Goal: Task Accomplishment & Management: Complete application form

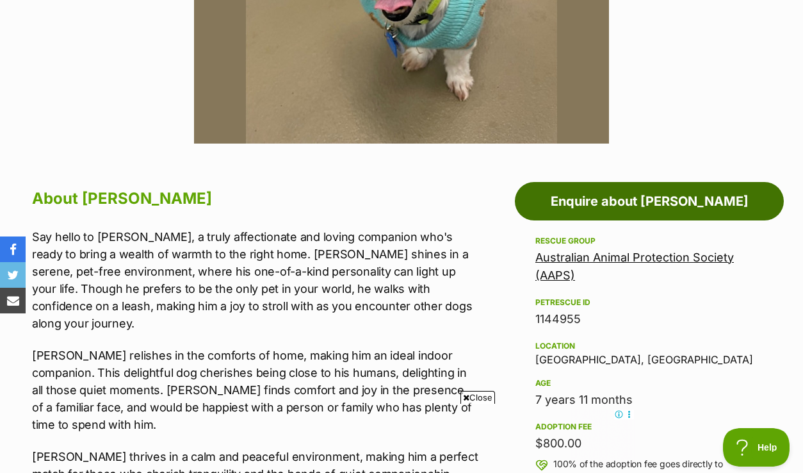
click at [602, 183] on link "Enquire about [PERSON_NAME]" at bounding box center [649, 201] width 269 height 38
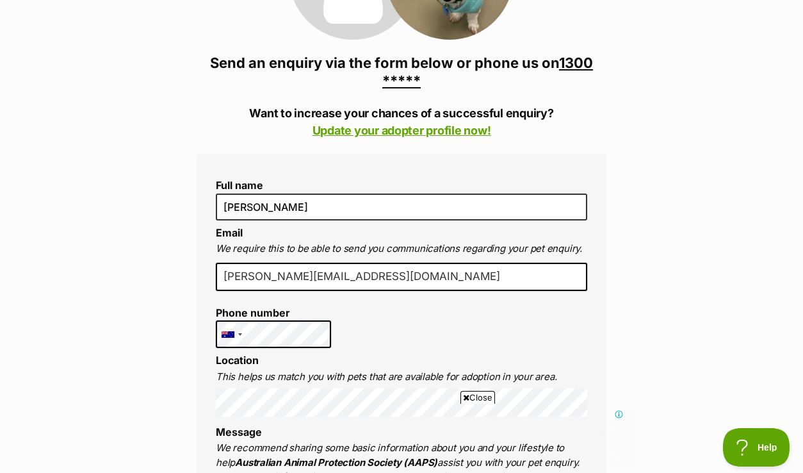
click at [427, 263] on input "esther@sprout-psychology.com.au" at bounding box center [401, 277] width 371 height 28
drag, startPoint x: 427, startPoint y: 254, endPoint x: 211, endPoint y: 245, distance: 216.0
type input "sschan21@hotmail.com"
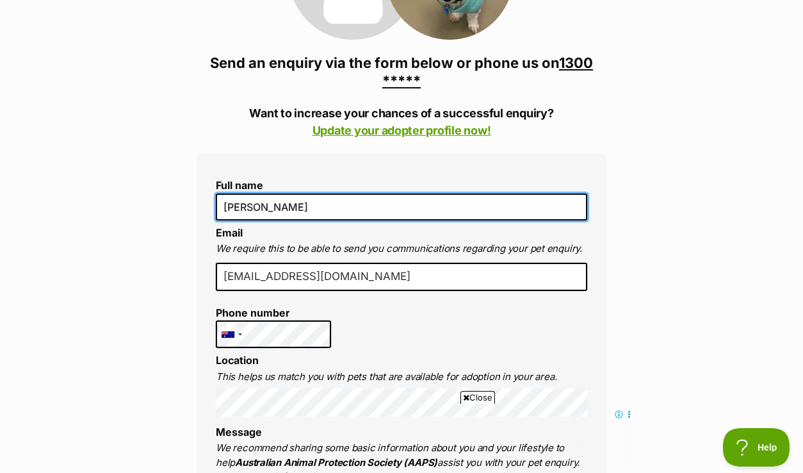
drag, startPoint x: 285, startPoint y: 184, endPoint x: 218, endPoint y: 180, distance: 66.7
click at [218, 193] on input "[PERSON_NAME]" at bounding box center [401, 206] width 371 height 27
type input "Shiu Sum Chan"
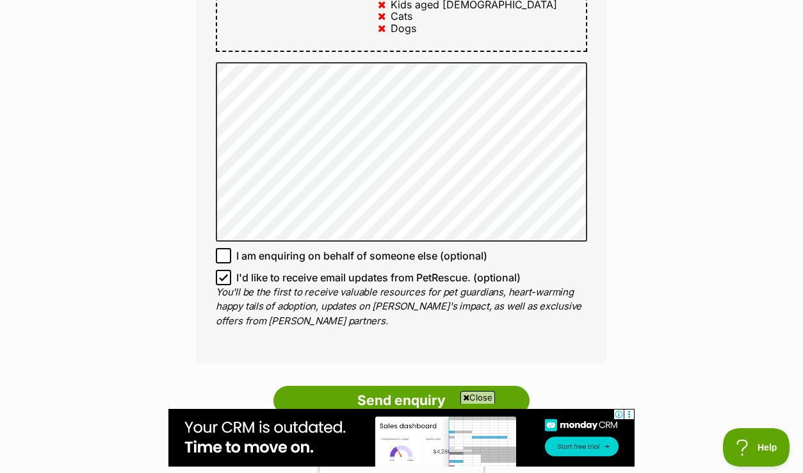
scroll to position [911, 0]
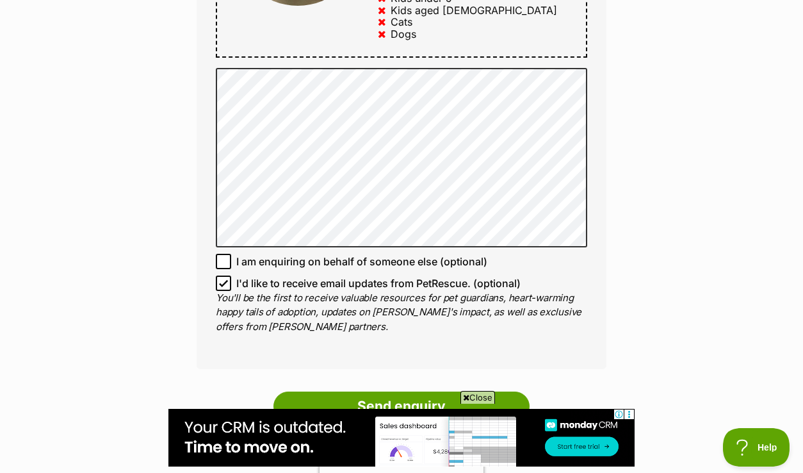
click at [221, 279] on icon at bounding box center [223, 283] width 9 height 9
click at [221, 275] on input "I'd like to receive email updates from PetRescue. (optional)" at bounding box center [223, 282] width 15 height 15
checkbox input "false"
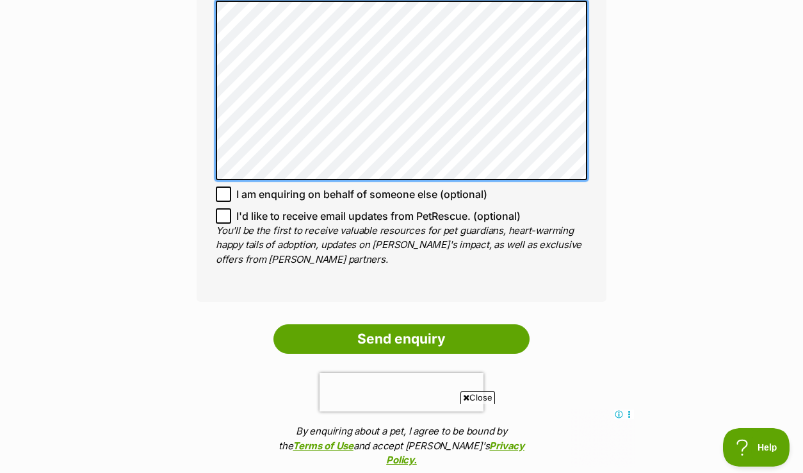
scroll to position [980, 0]
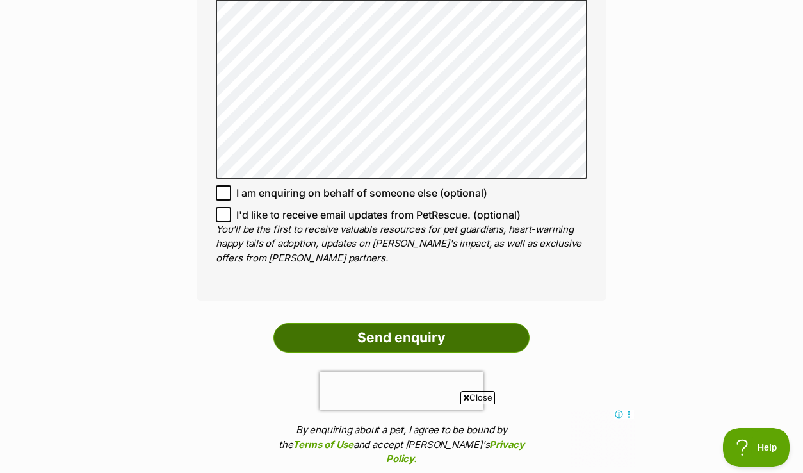
click at [373, 323] on input "Send enquiry" at bounding box center [401, 337] width 256 height 29
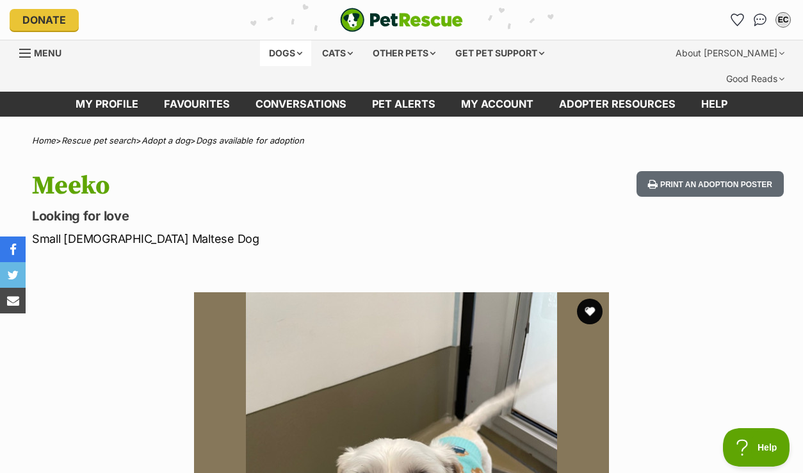
click at [273, 52] on div "Dogs" at bounding box center [285, 53] width 51 height 26
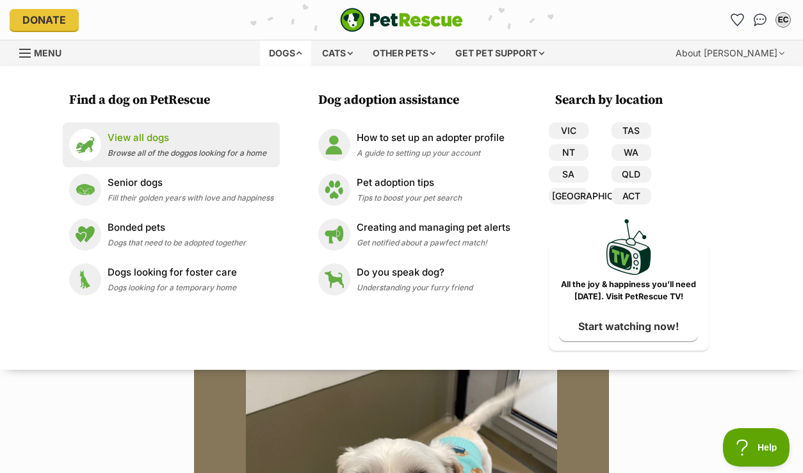
click at [161, 149] on span "Browse all of the doggos looking for a home" at bounding box center [187, 153] width 159 height 10
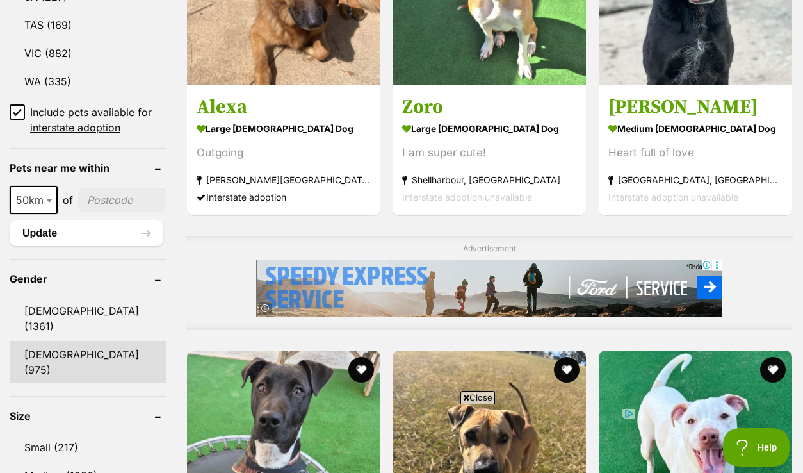
scroll to position [897, 0]
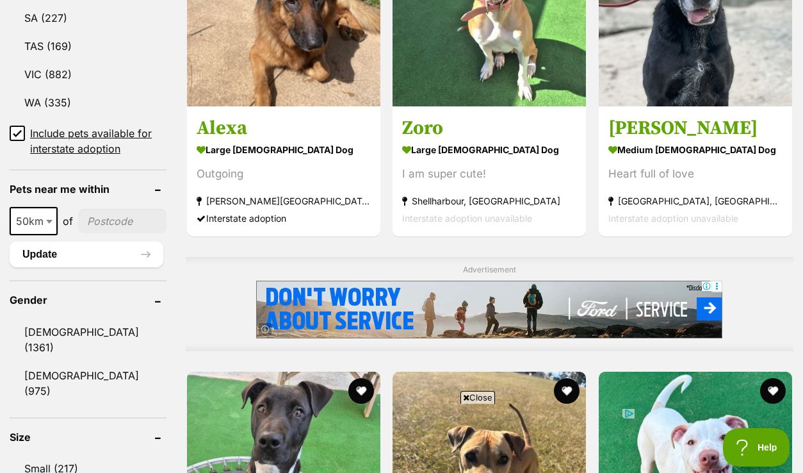
click at [117, 209] on input"] "postcode" at bounding box center [122, 221] width 88 height 24
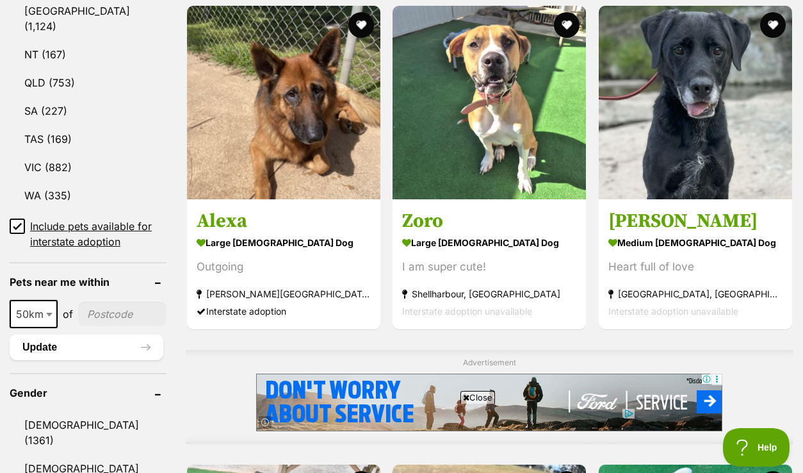
scroll to position [747, 0]
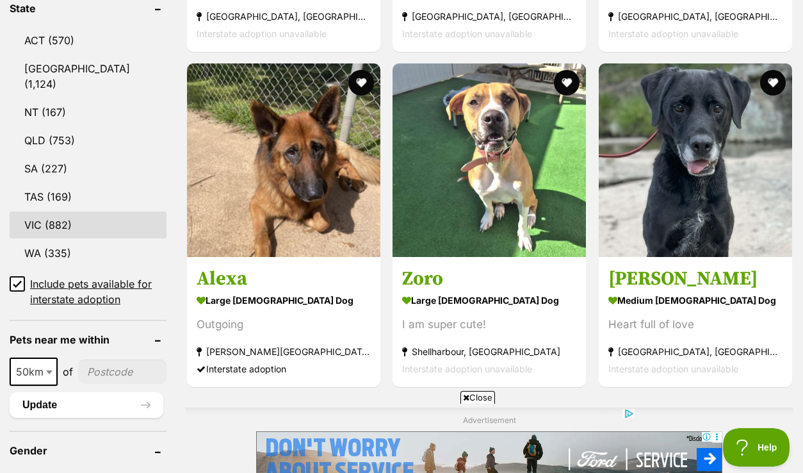
click at [43, 211] on link "VIC (882)" at bounding box center [88, 224] width 157 height 27
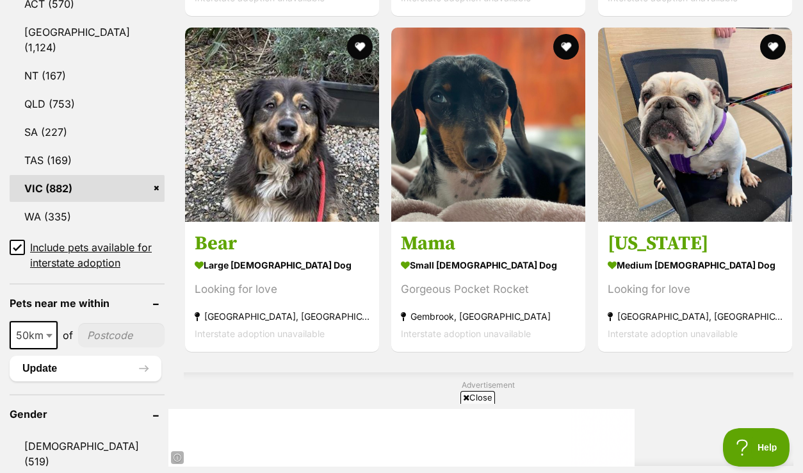
click at [19, 244] on icon at bounding box center [17, 247] width 8 height 6
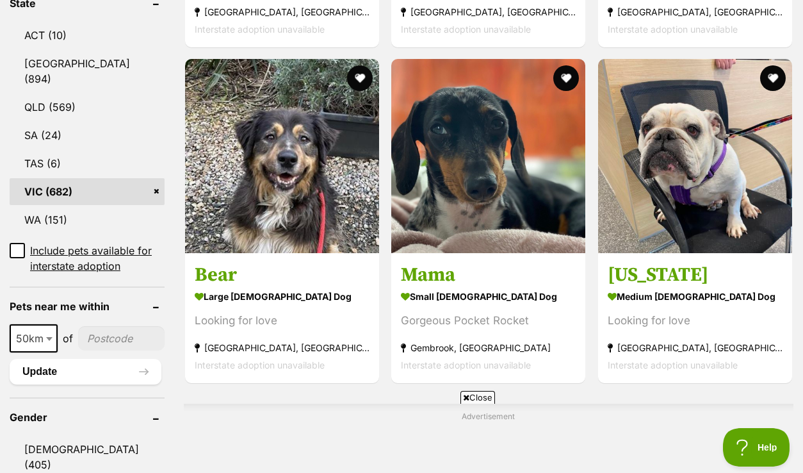
scroll to position [733, 0]
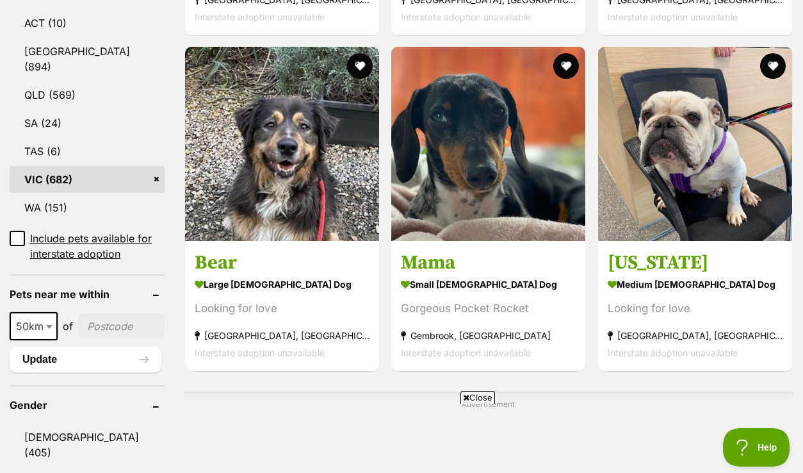
click at [99, 314] on input"] "postcode" at bounding box center [121, 326] width 86 height 24
type input"] "3108"
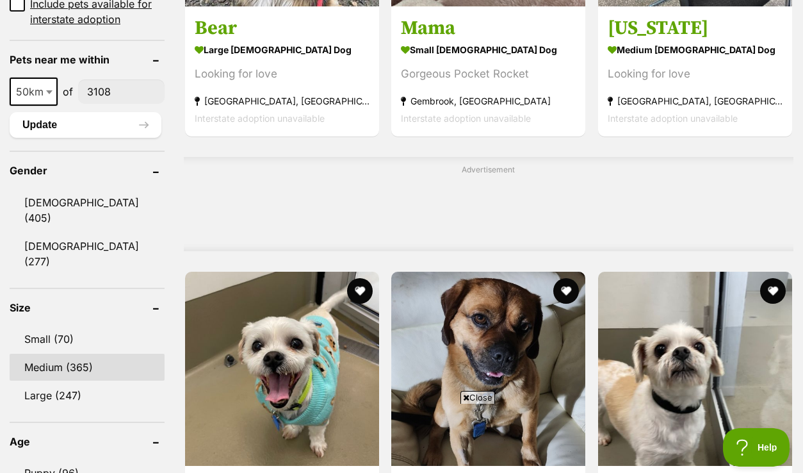
scroll to position [970, 0]
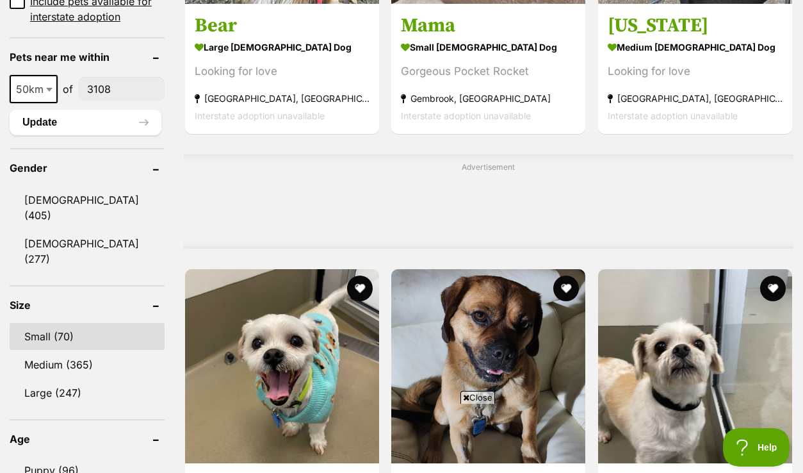
click at [78, 323] on link "Small (70)" at bounding box center [87, 336] width 155 height 27
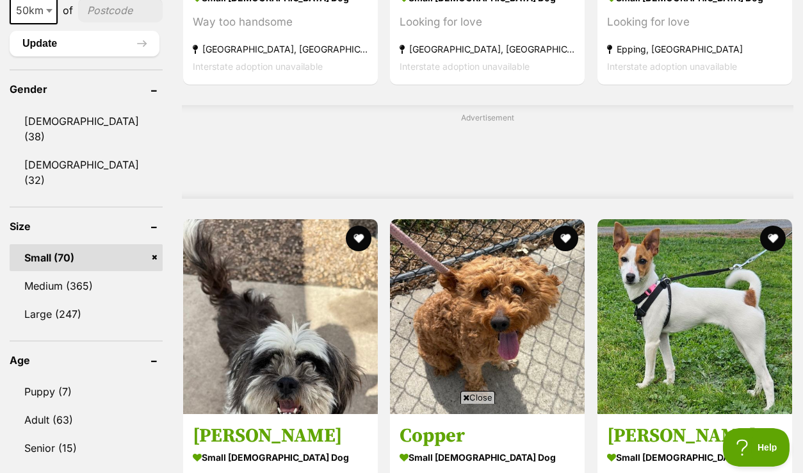
scroll to position [1025, 0]
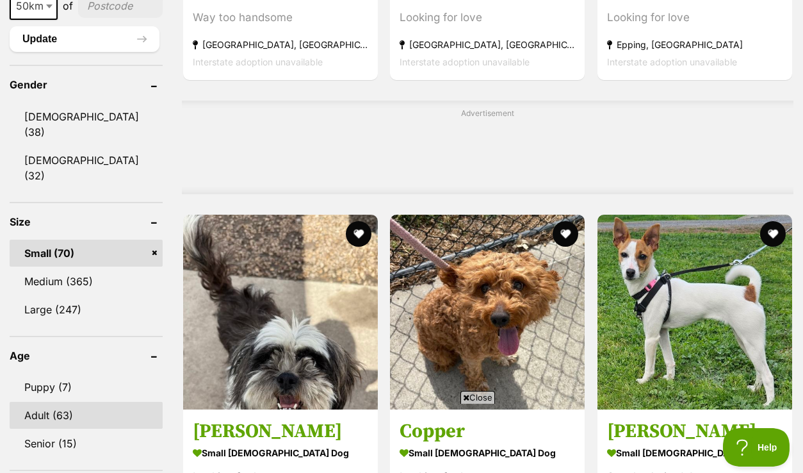
click at [88, 402] on link "Adult (63)" at bounding box center [86, 415] width 153 height 27
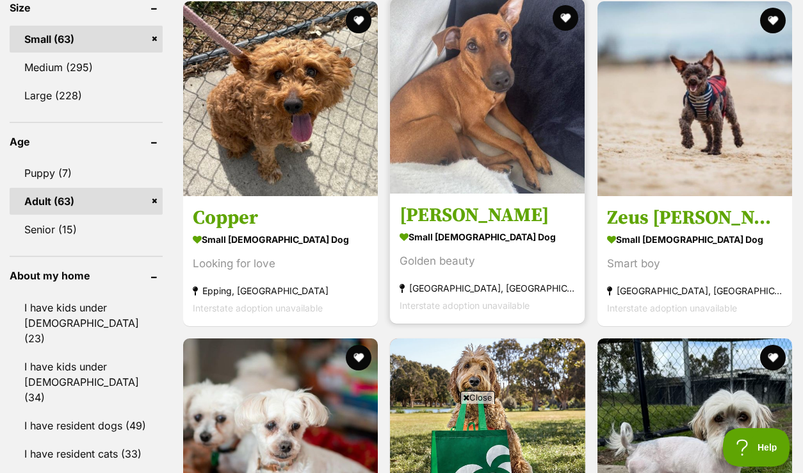
scroll to position [1232, 0]
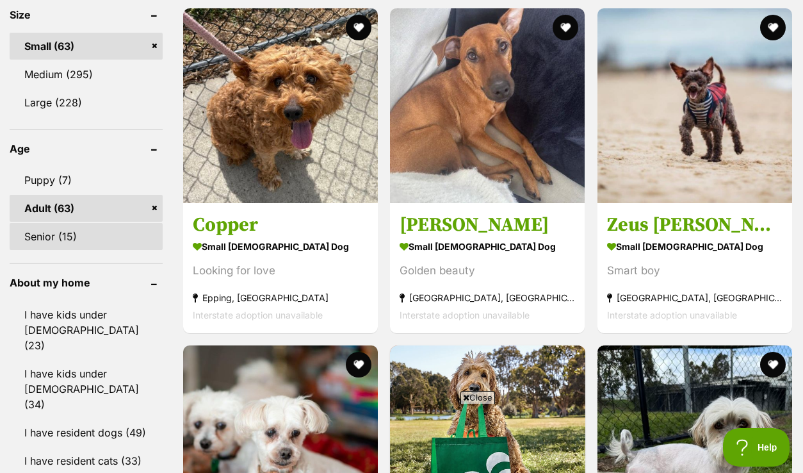
click at [106, 223] on link "Senior (15)" at bounding box center [86, 236] width 153 height 27
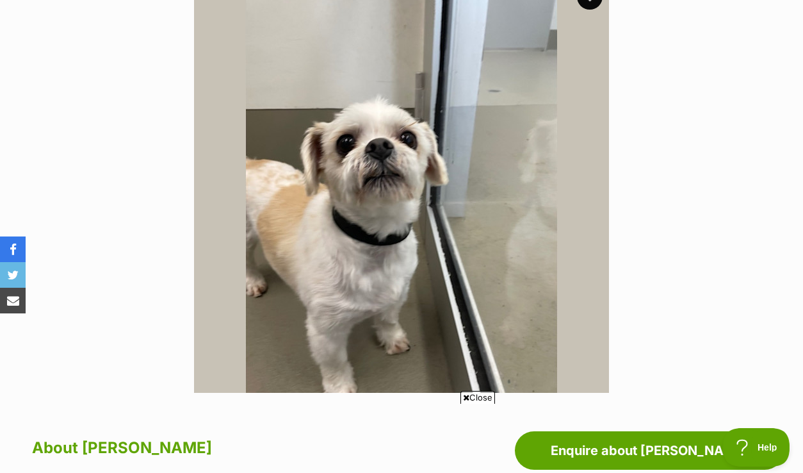
scroll to position [279, 0]
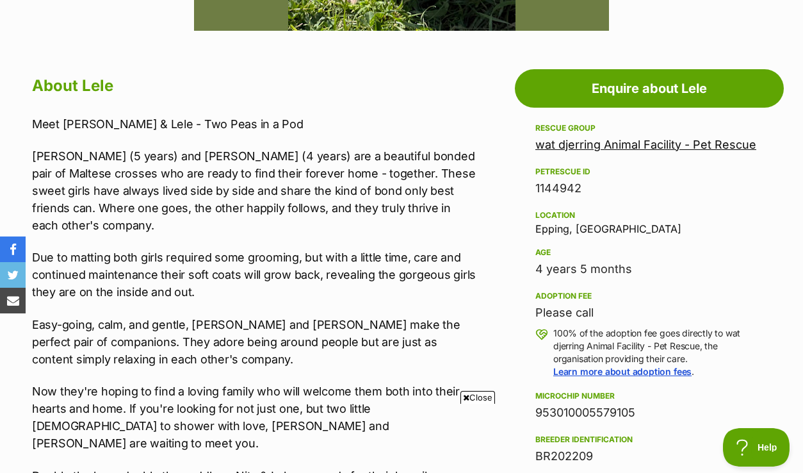
scroll to position [689, 0]
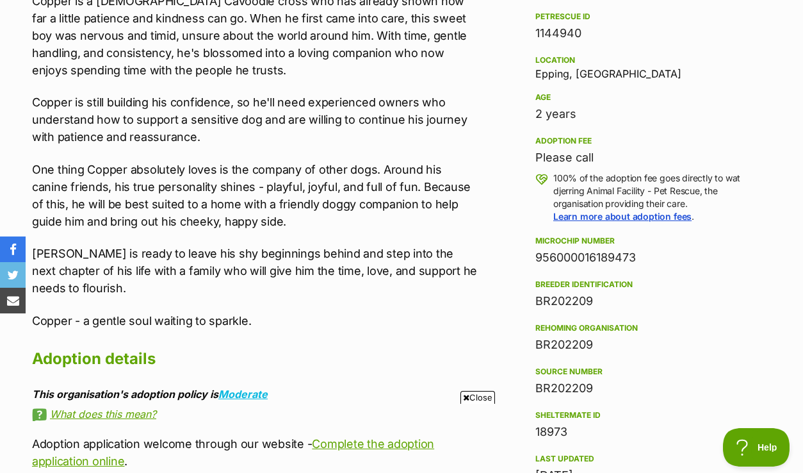
scroll to position [833, 0]
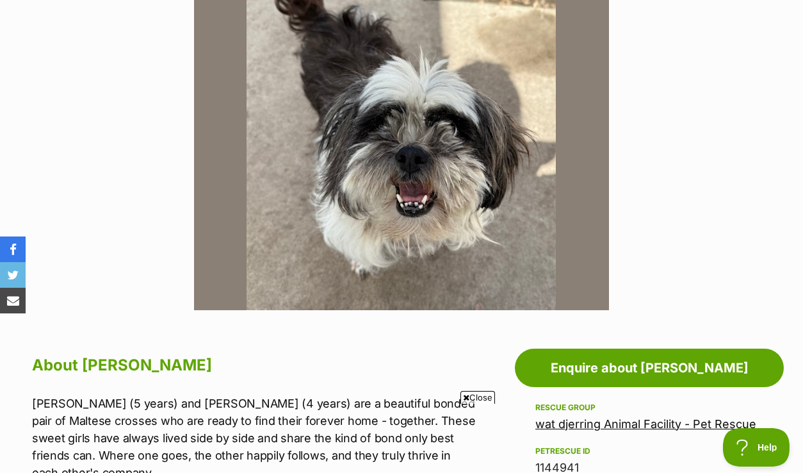
scroll to position [383, 0]
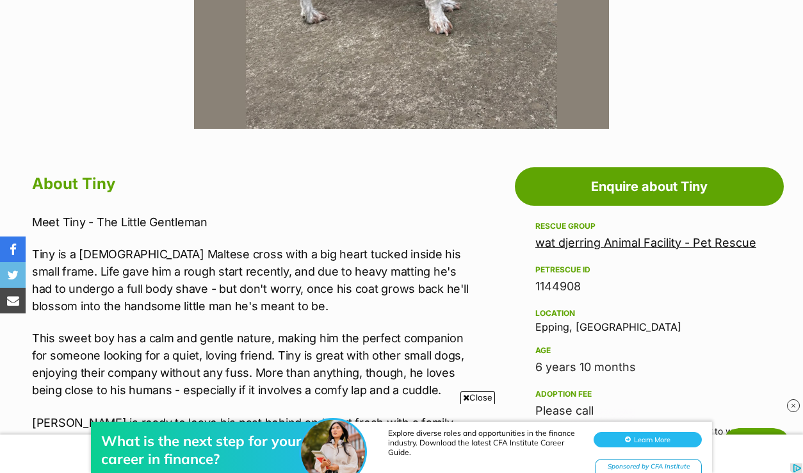
scroll to position [581, 0]
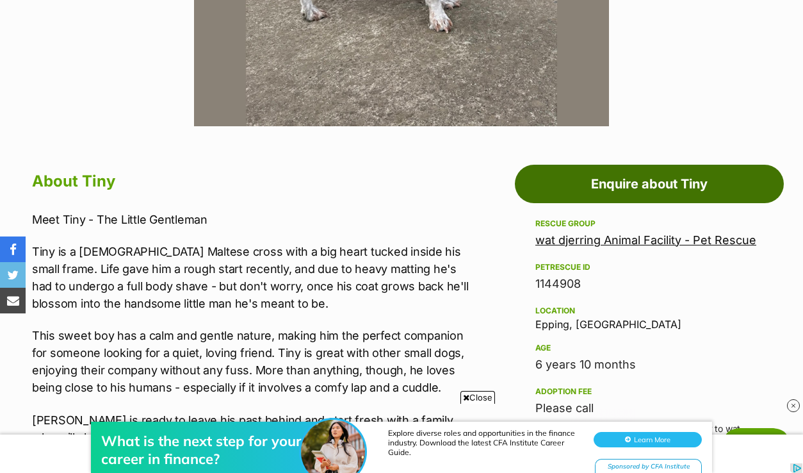
click at [568, 165] on link "Enquire about Tiny" at bounding box center [649, 184] width 269 height 38
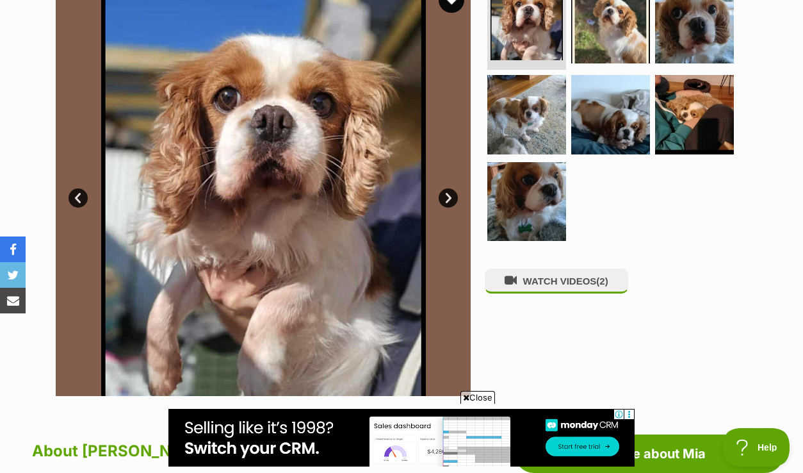
scroll to position [298, 0]
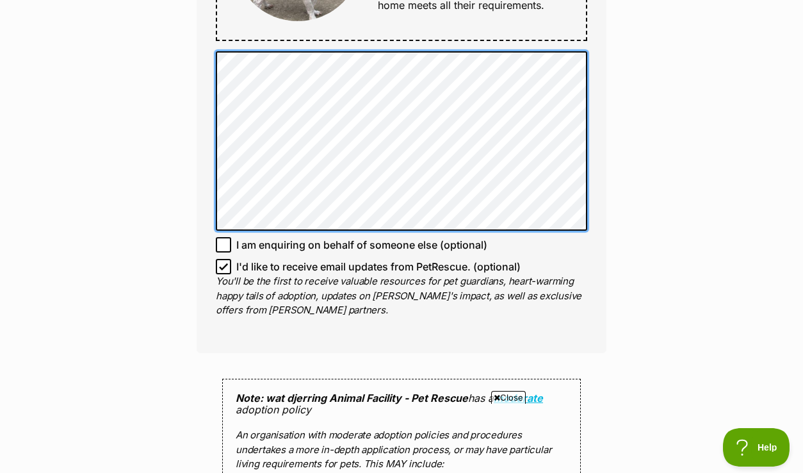
scroll to position [893, 0]
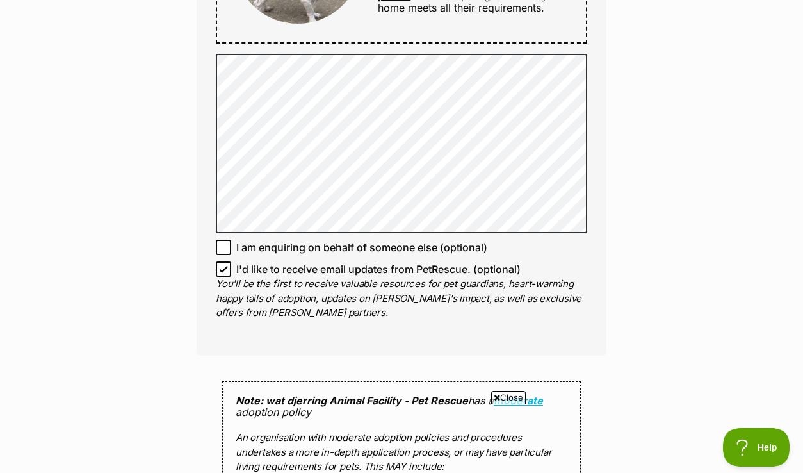
click at [226, 265] on icon at bounding box center [223, 269] width 9 height 9
click at [226, 261] on input "I'd like to receive email updates from PetRescue. (optional)" at bounding box center [223, 268] width 15 height 15
checkbox input "false"
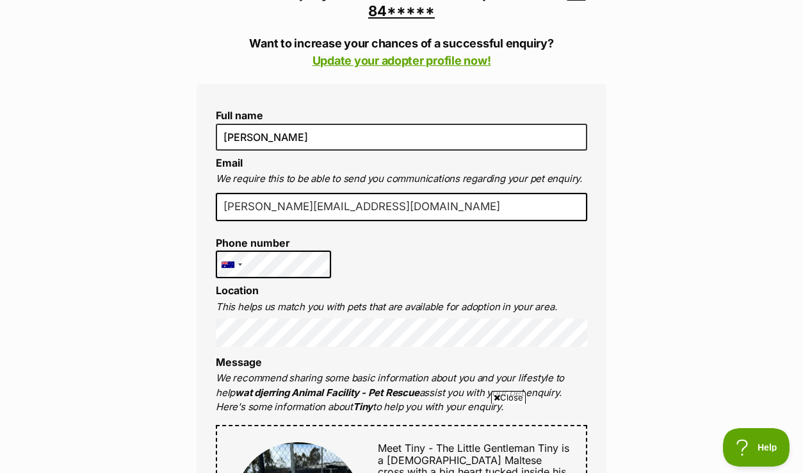
scroll to position [345, 0]
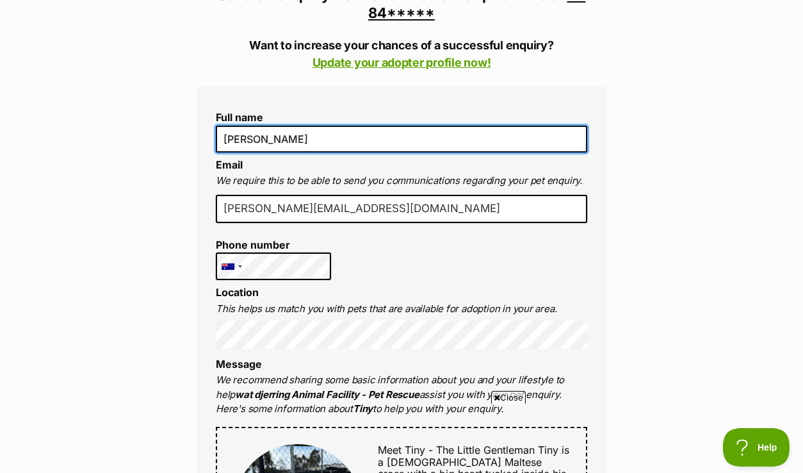
click at [363, 126] on input "[PERSON_NAME]" at bounding box center [401, 139] width 371 height 27
drag, startPoint x: 363, startPoint y: 110, endPoint x: 215, endPoint y: 106, distance: 147.4
click at [216, 126] on input "[PERSON_NAME]" at bounding box center [401, 139] width 371 height 27
type input "Shiu Sum Chan"
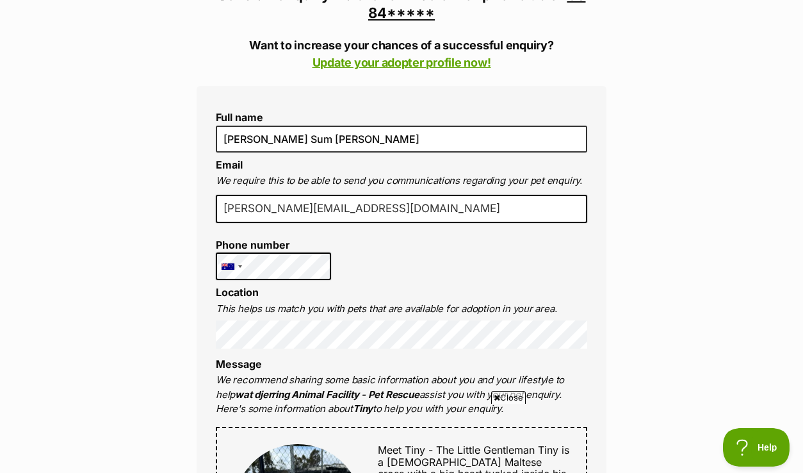
click at [255, 195] on input "esther@sprout-psychology.com.au" at bounding box center [401, 209] width 371 height 28
drag, startPoint x: 421, startPoint y: 188, endPoint x: 211, endPoint y: 179, distance: 210.3
type input "sschan21@hotmail.com"
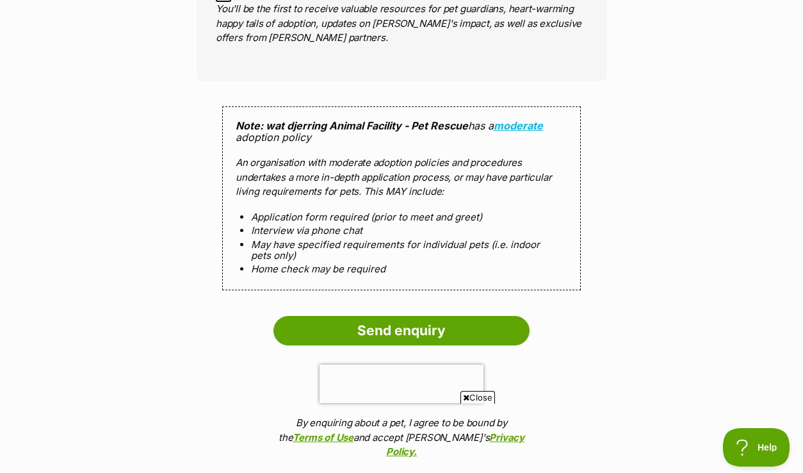
scroll to position [1182, 0]
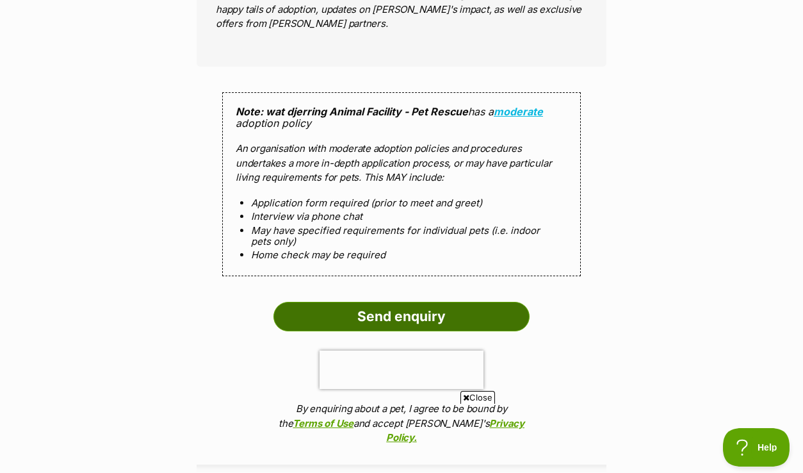
click at [366, 302] on input "Send enquiry" at bounding box center [401, 316] width 256 height 29
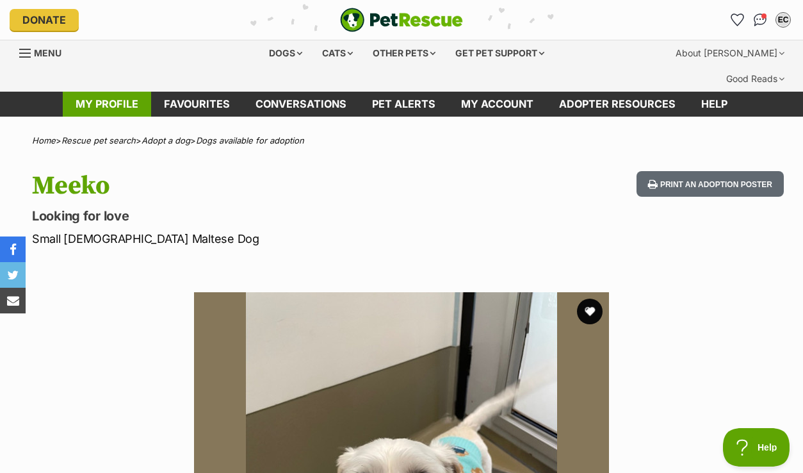
click at [111, 92] on link "My profile" at bounding box center [107, 104] width 88 height 25
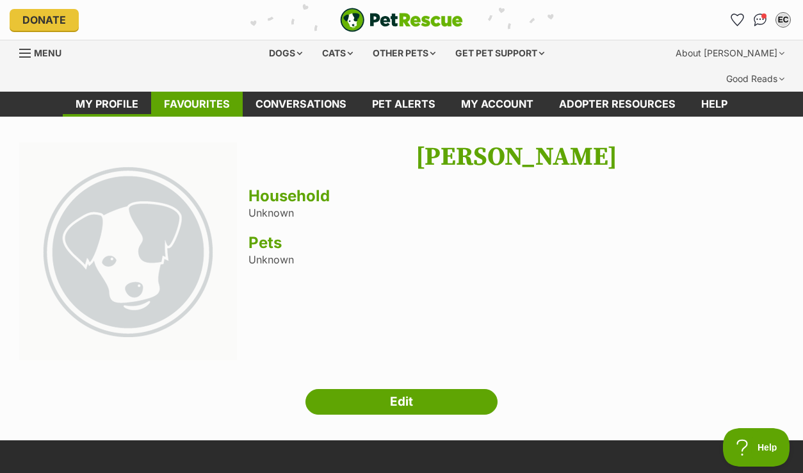
click at [190, 92] on link "Favourites" at bounding box center [197, 104] width 92 height 25
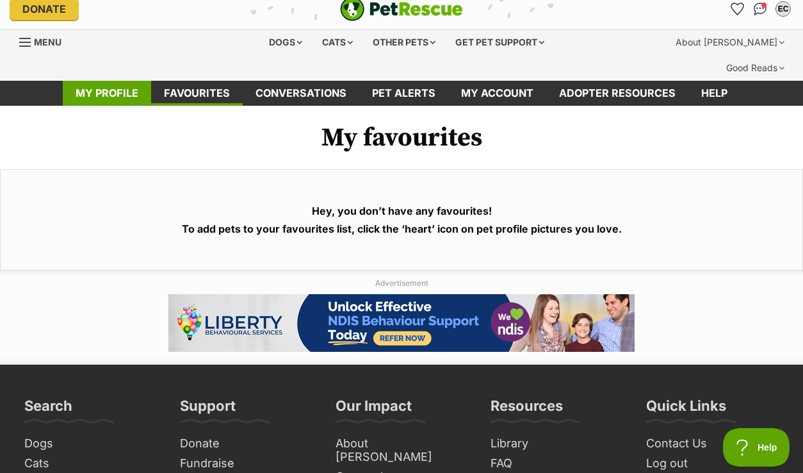
click at [116, 81] on link "My profile" at bounding box center [107, 93] width 88 height 25
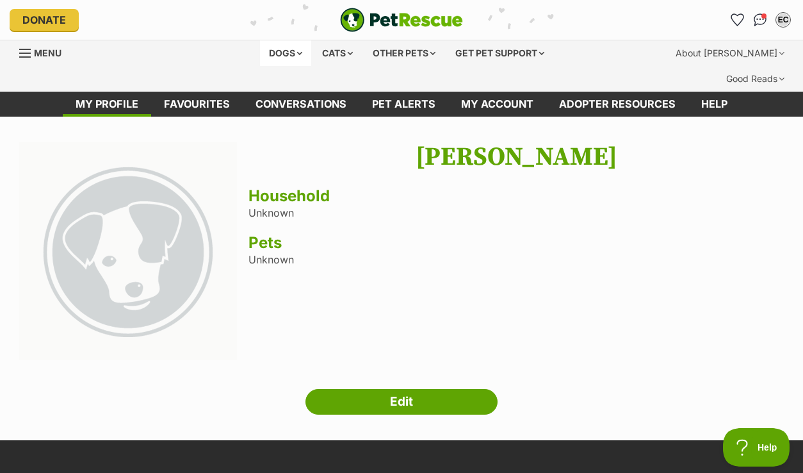
click at [276, 54] on div "Dogs" at bounding box center [285, 53] width 51 height 26
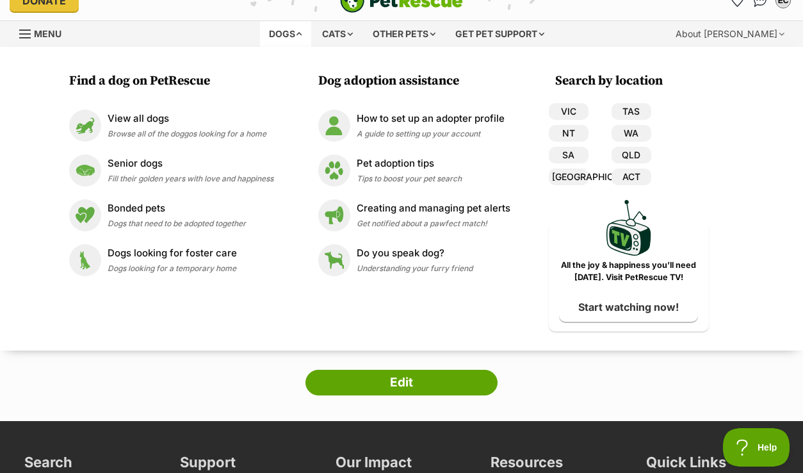
scroll to position [23, 0]
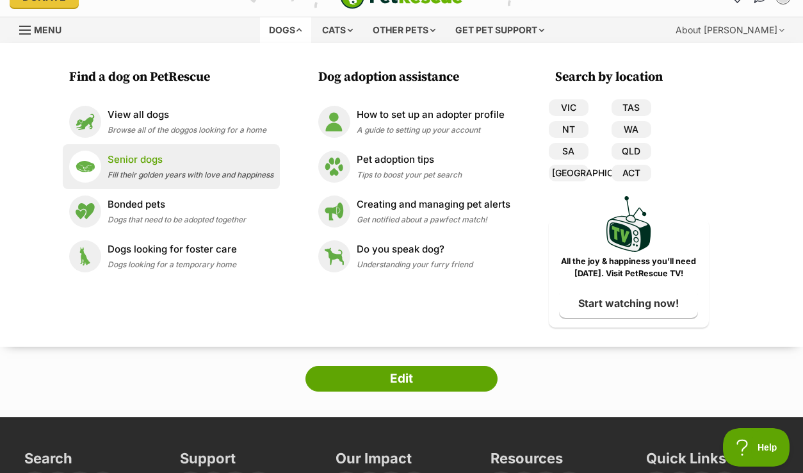
click at [179, 171] on span "Fill their golden years with love and happiness" at bounding box center [191, 175] width 166 height 10
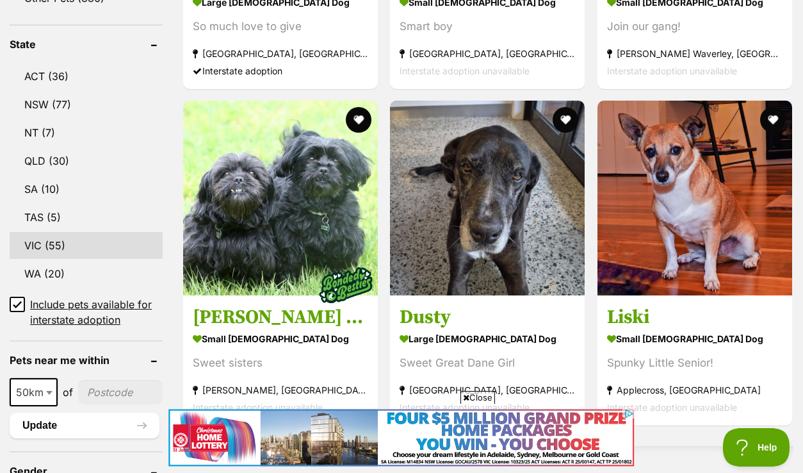
click at [34, 232] on link "VIC (55)" at bounding box center [86, 245] width 153 height 27
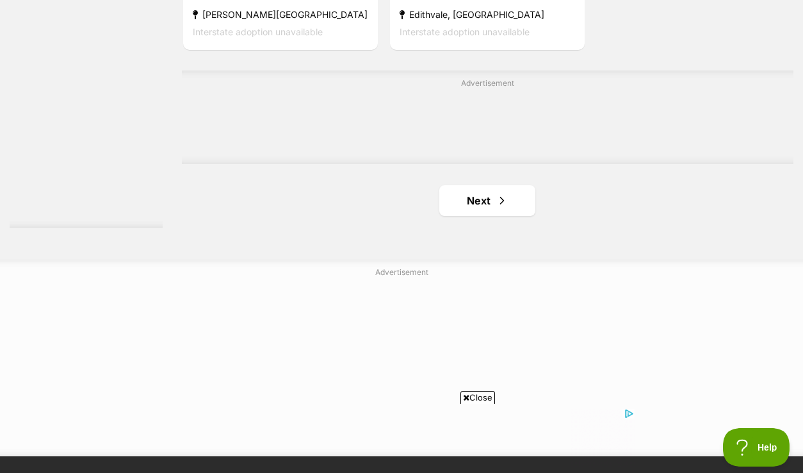
scroll to position [3018, 0]
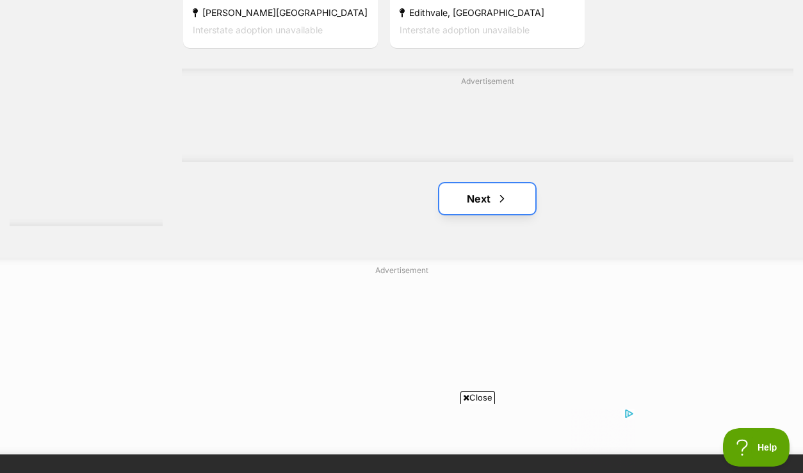
click at [491, 183] on link "Next" at bounding box center [487, 198] width 96 height 31
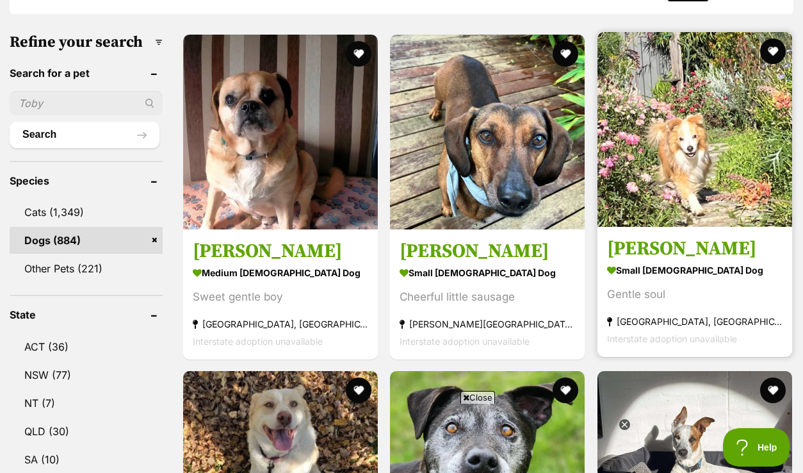
click at [661, 134] on img at bounding box center [695, 129] width 195 height 195
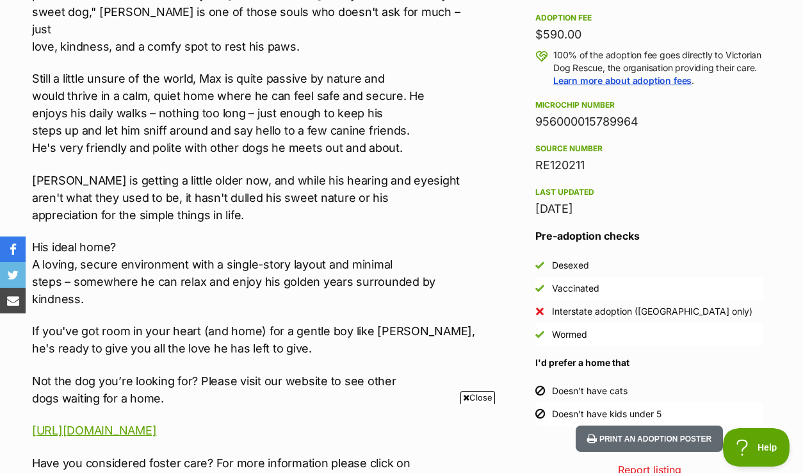
scroll to position [965, 0]
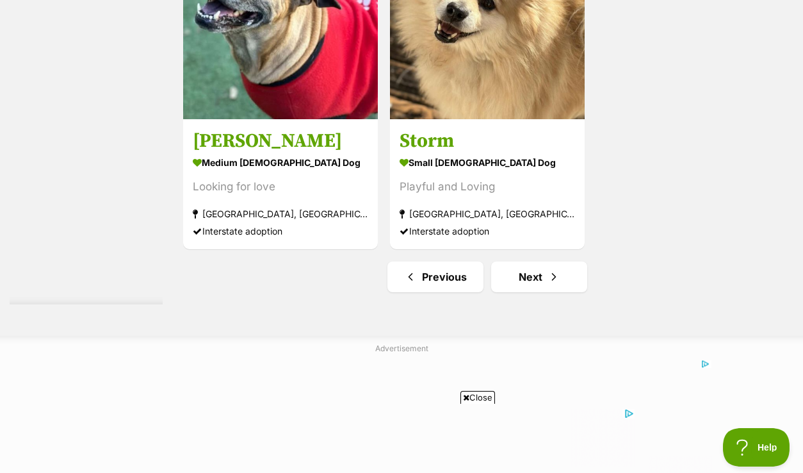
scroll to position [3014, 0]
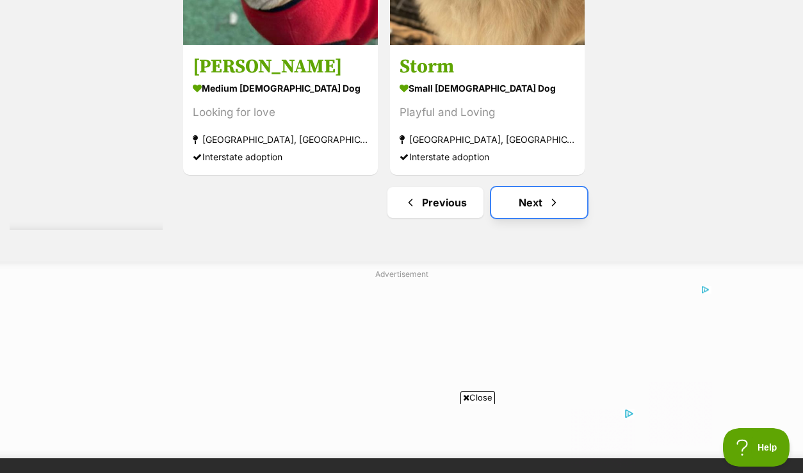
click at [532, 187] on link "Next" at bounding box center [539, 202] width 96 height 31
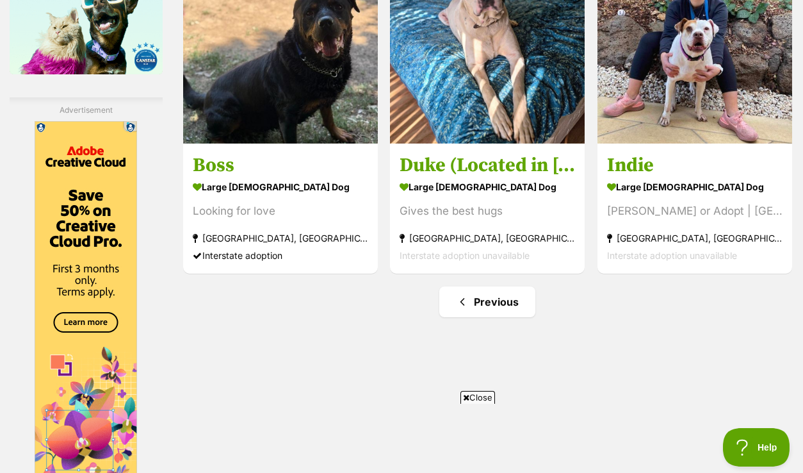
scroll to position [2242, 0]
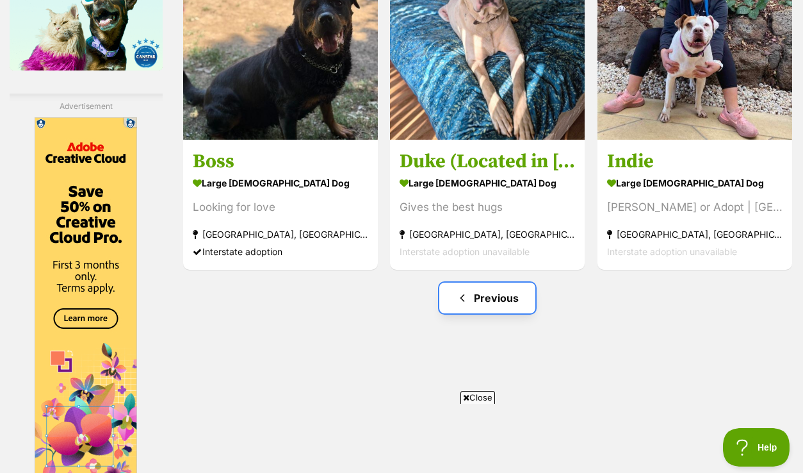
click at [487, 282] on link "Previous" at bounding box center [487, 297] width 96 height 31
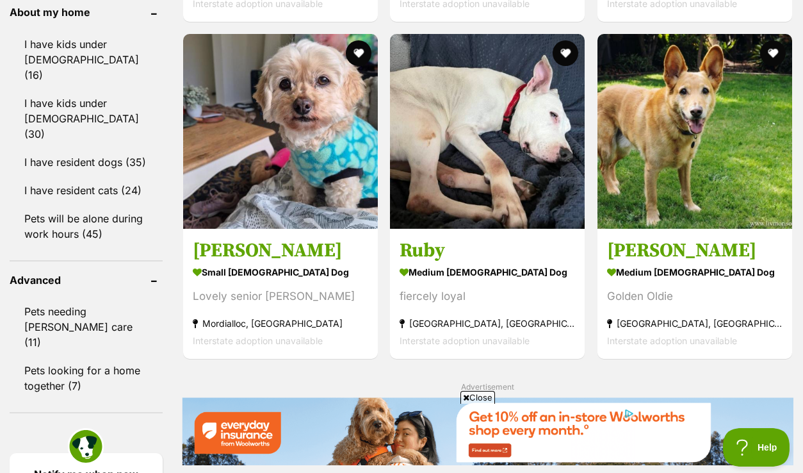
scroll to position [1576, 0]
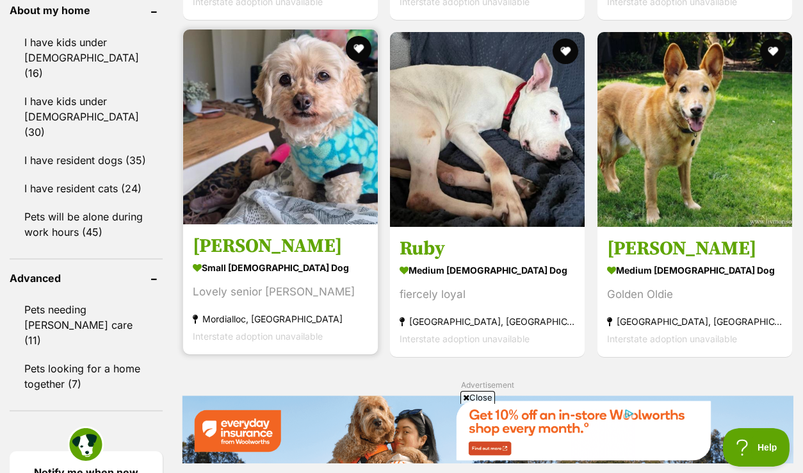
click at [295, 122] on img at bounding box center [280, 126] width 195 height 195
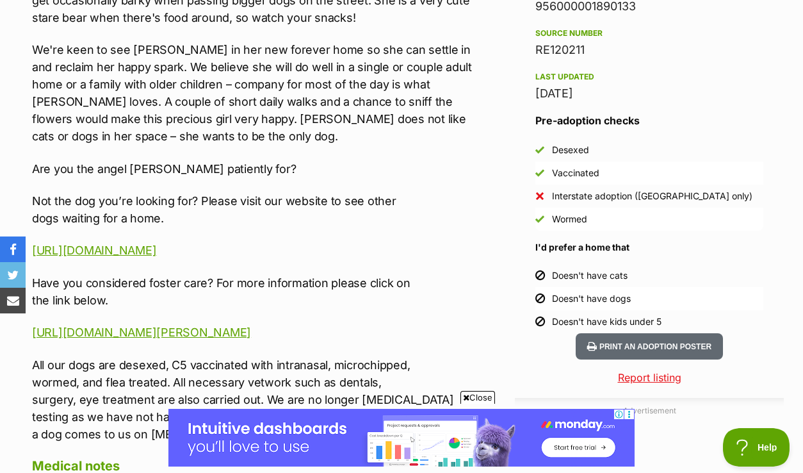
scroll to position [1068, 0]
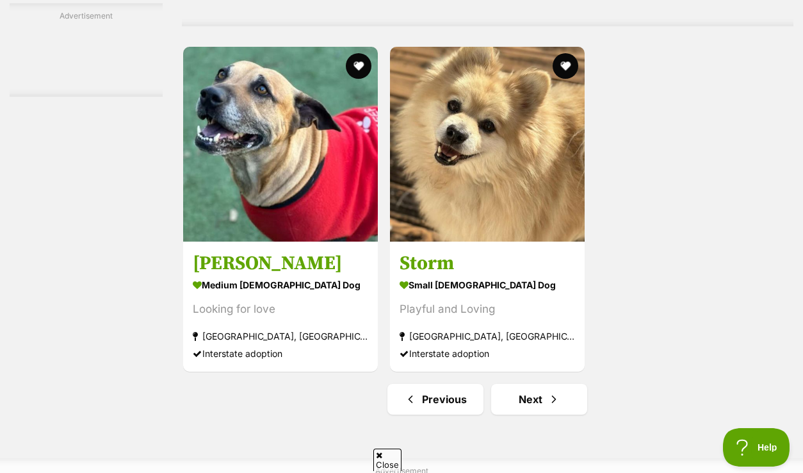
scroll to position [2779, 0]
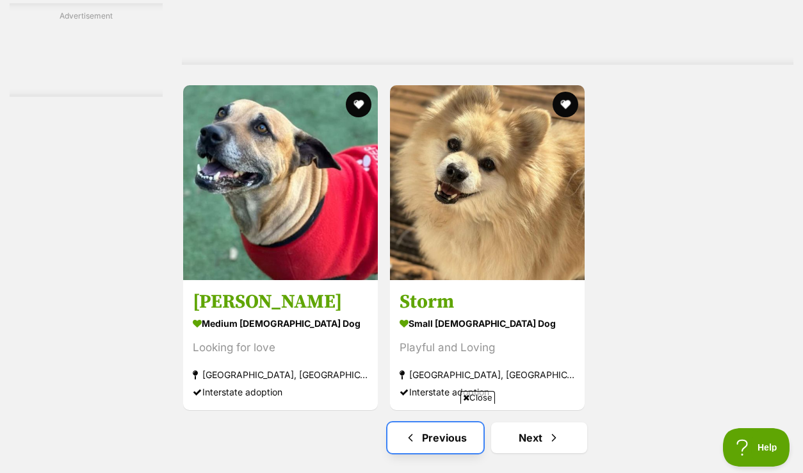
click at [429, 422] on link "Previous" at bounding box center [435, 437] width 96 height 31
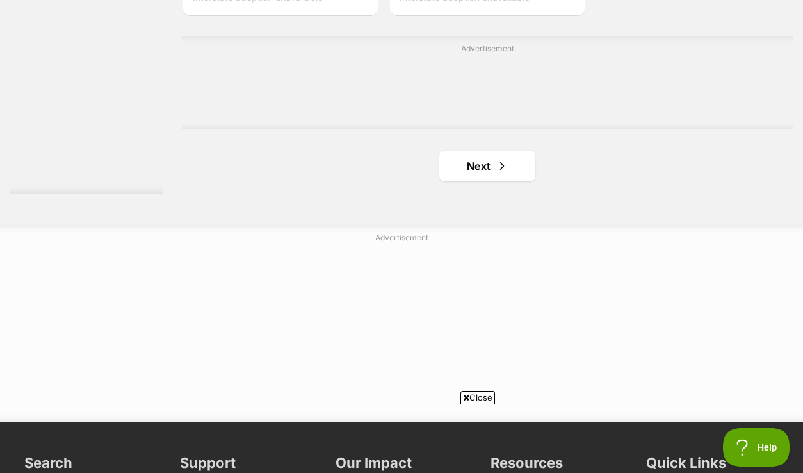
scroll to position [3158, 0]
